Goal: Navigation & Orientation: Go to known website

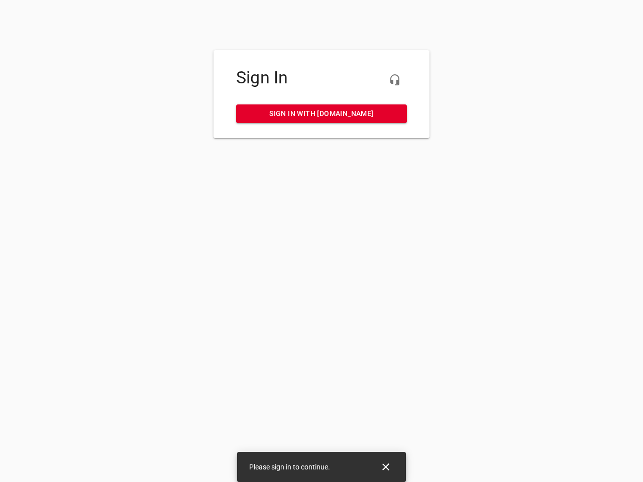
click at [395, 80] on icon "button" at bounding box center [395, 80] width 12 height 12
click at [386, 467] on icon "Close" at bounding box center [385, 467] width 7 height 7
